Goal: Task Accomplishment & Management: Manage account settings

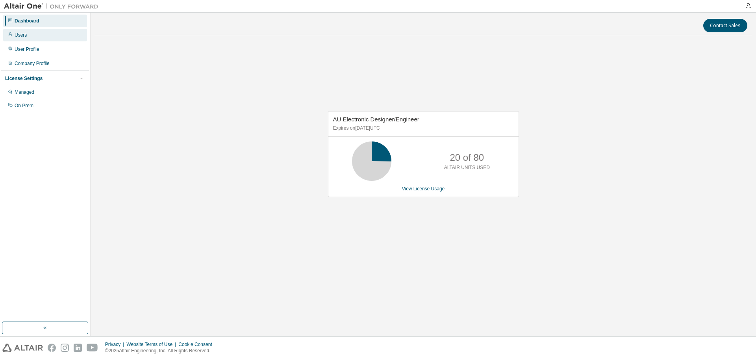
click at [28, 35] on div "Users" at bounding box center [45, 35] width 84 height 13
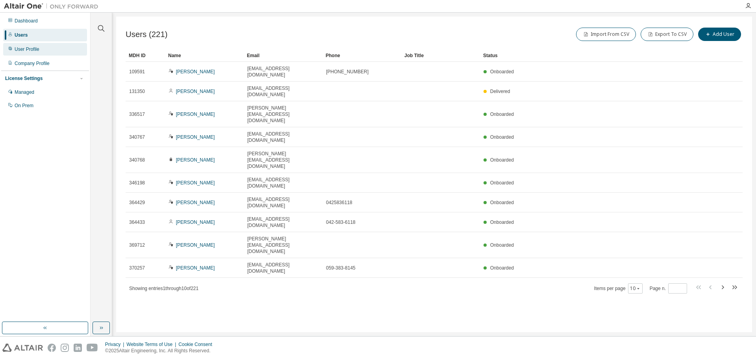
click at [58, 50] on div "User Profile" at bounding box center [45, 49] width 84 height 13
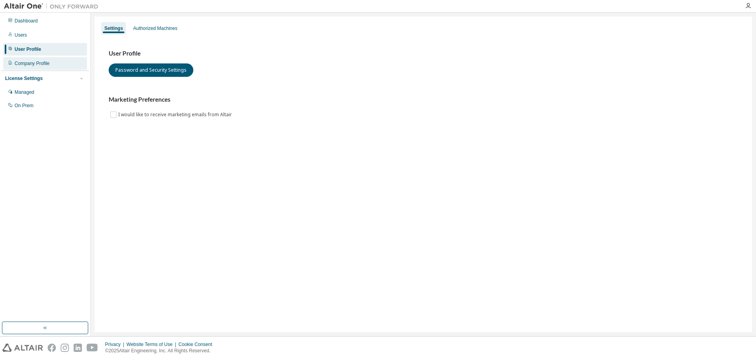
click at [60, 59] on div "Company Profile" at bounding box center [45, 63] width 84 height 13
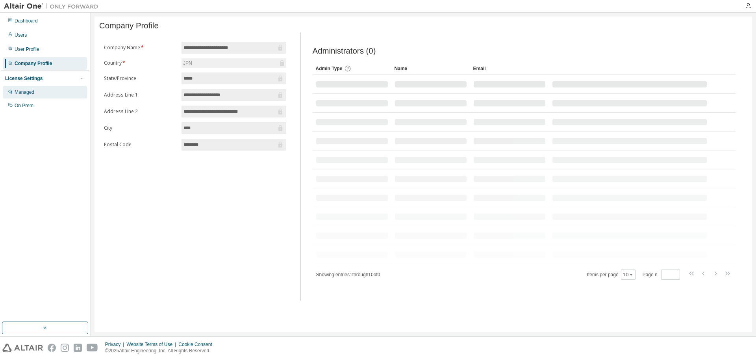
click at [62, 97] on div "Managed" at bounding box center [45, 92] width 84 height 13
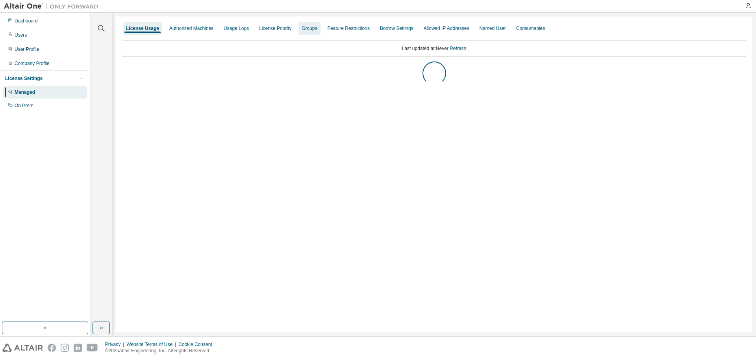
click at [302, 26] on div "Groups" at bounding box center [309, 28] width 15 height 6
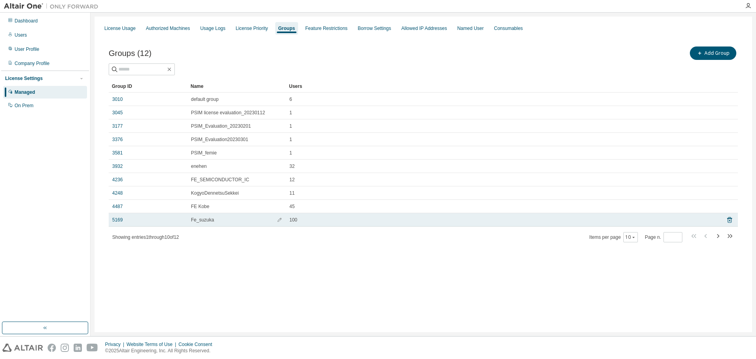
click at [116, 224] on td "5169" at bounding box center [148, 219] width 79 height 13
click at [116, 222] on link "5169" at bounding box center [117, 220] width 11 height 6
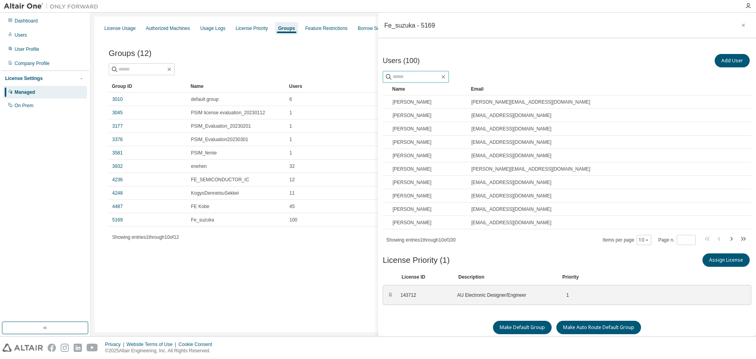
click at [428, 77] on input "text" at bounding box center [416, 77] width 47 height 8
type input "*****"
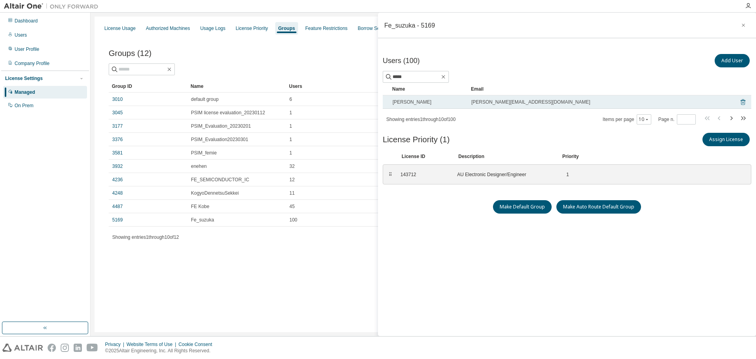
click at [741, 100] on icon at bounding box center [743, 102] width 5 height 6
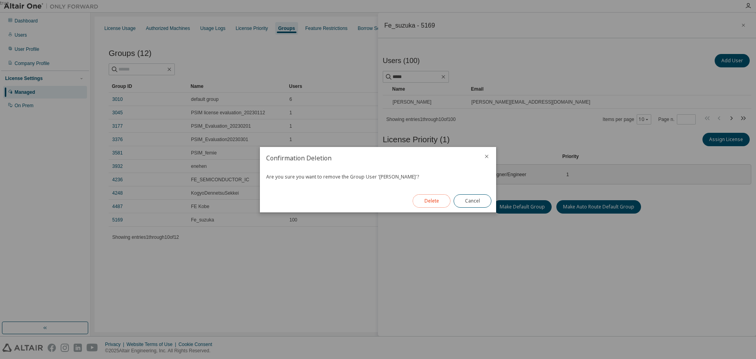
click at [421, 202] on button "Delete" at bounding box center [432, 200] width 38 height 13
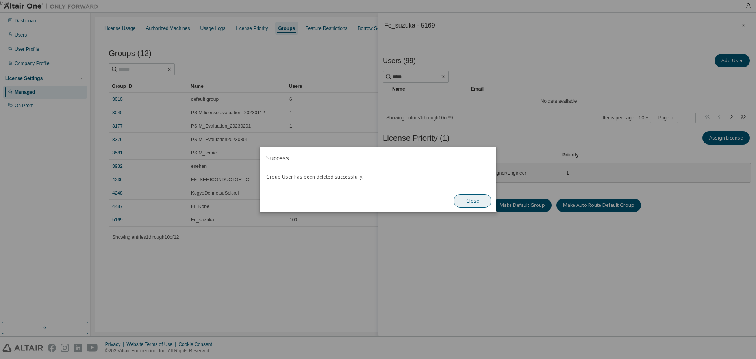
click at [478, 205] on button "Close" at bounding box center [473, 200] width 38 height 13
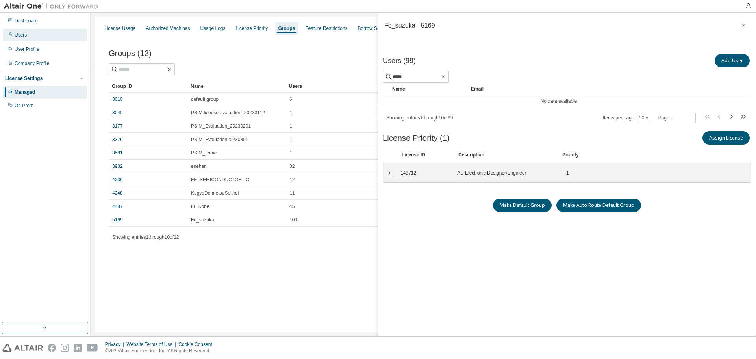
click at [31, 32] on div "Users" at bounding box center [45, 35] width 84 height 13
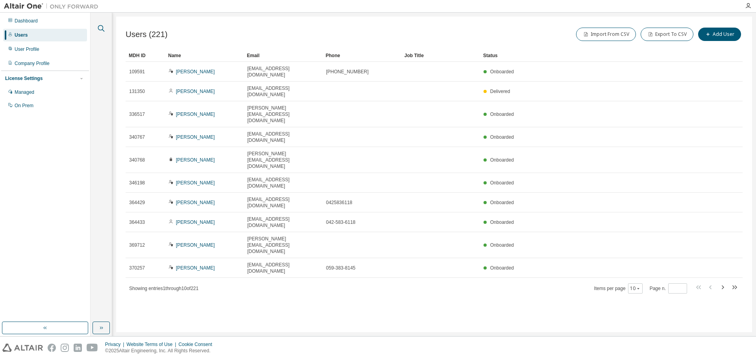
click at [104, 30] on icon "button" at bounding box center [100, 28] width 9 height 9
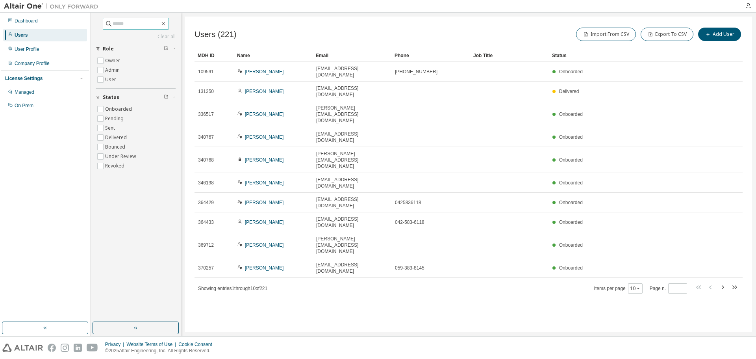
click at [118, 24] on input "text" at bounding box center [136, 24] width 47 height 8
type input "*****"
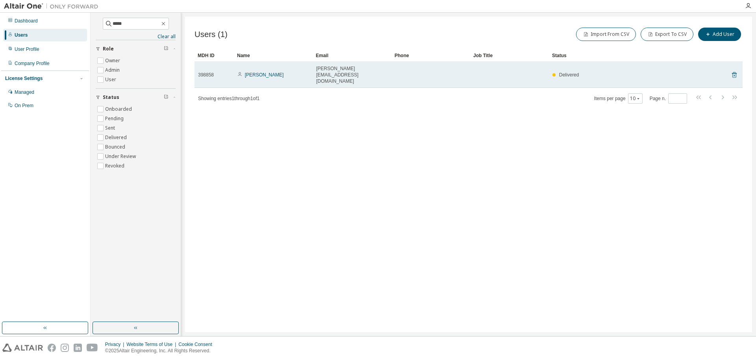
click at [736, 72] on icon at bounding box center [734, 75] width 5 height 6
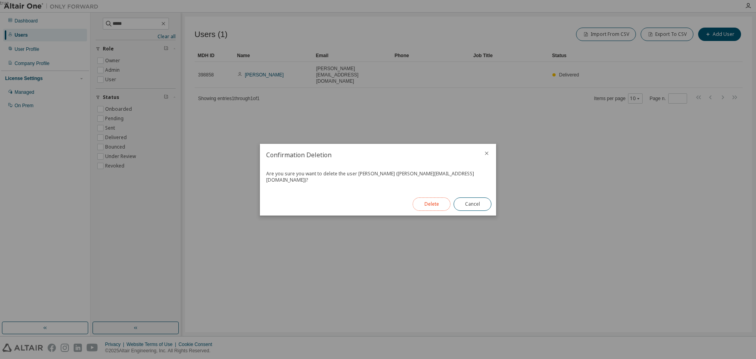
click at [438, 203] on button "Delete" at bounding box center [432, 203] width 38 height 13
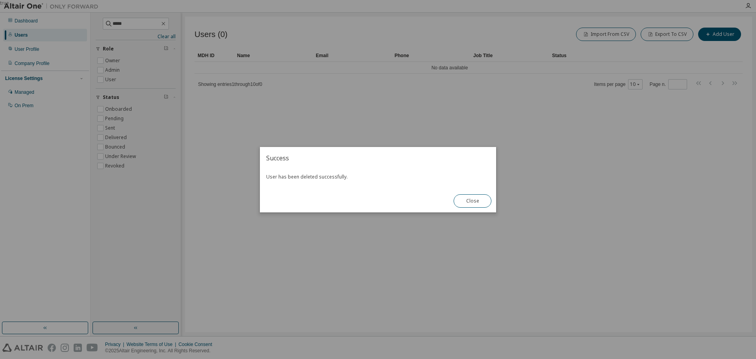
click at [468, 202] on button "Close" at bounding box center [473, 200] width 38 height 13
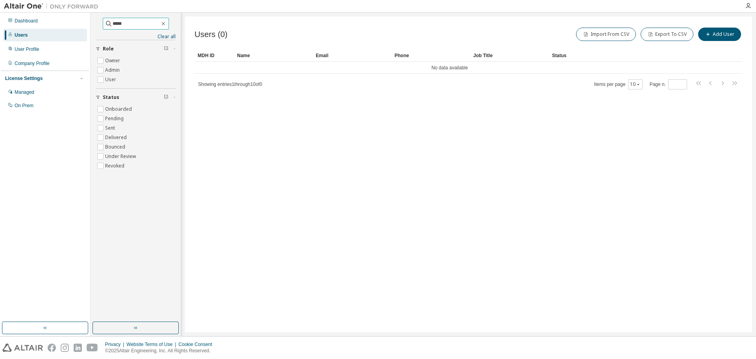
click at [127, 21] on input "*****" at bounding box center [136, 24] width 47 height 8
click at [608, 35] on button "Import From CSV" at bounding box center [606, 34] width 60 height 13
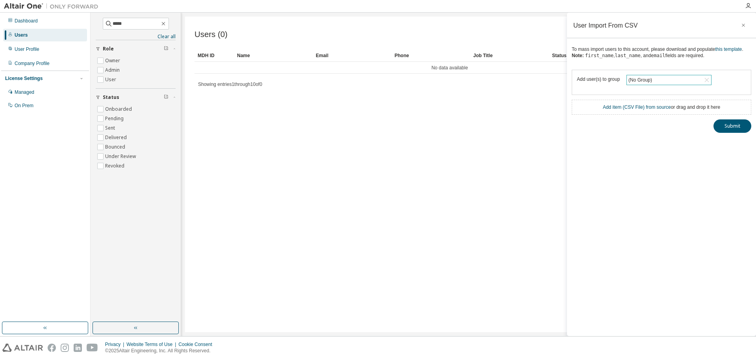
click at [666, 82] on div "(No Group)" at bounding box center [669, 79] width 84 height 9
click at [668, 109] on li "5169 - Fe_suzuka" at bounding box center [668, 111] width 83 height 10
click at [624, 106] on link "Add item ( CSV File ) from source" at bounding box center [637, 107] width 68 height 6
click at [729, 136] on button "Submit" at bounding box center [733, 140] width 38 height 13
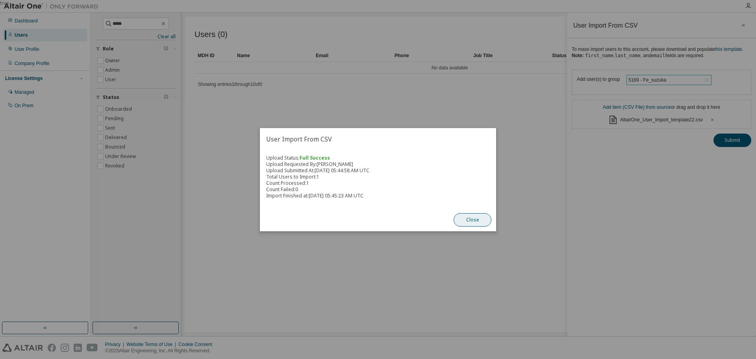
click at [471, 221] on button "Close" at bounding box center [473, 219] width 38 height 13
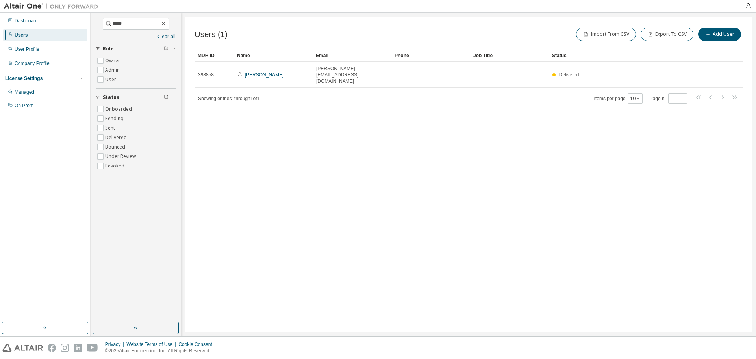
click at [751, 6] on div at bounding box center [748, 6] width 16 height 6
click at [749, 5] on icon "button" at bounding box center [748, 6] width 6 height 6
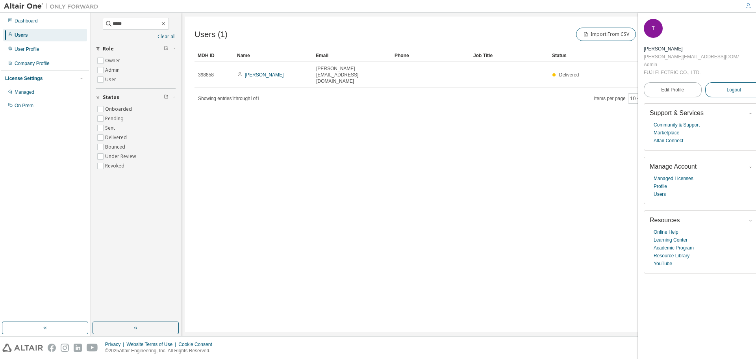
click at [745, 82] on button "Logout" at bounding box center [734, 89] width 58 height 15
